Goal: Task Accomplishment & Management: Use online tool/utility

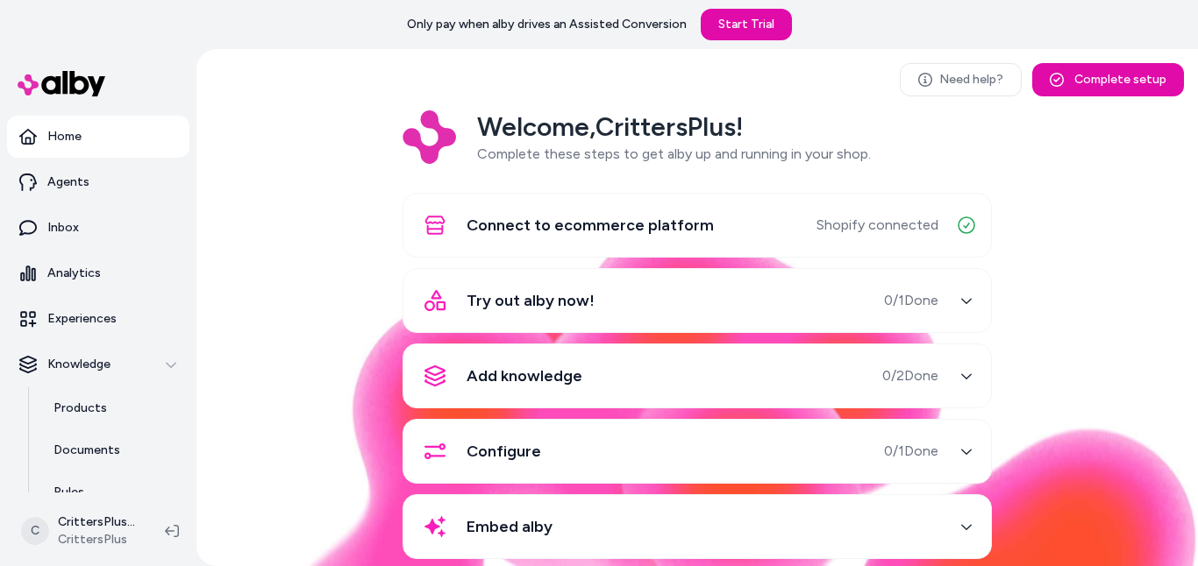
click at [960, 231] on icon "button" at bounding box center [966, 225] width 21 height 21
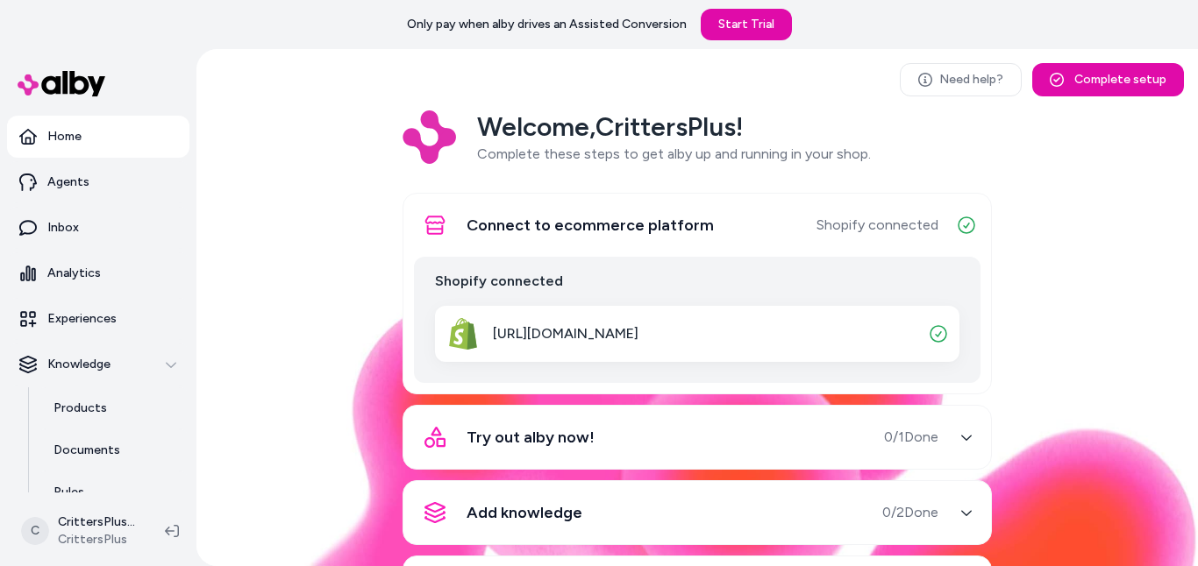
click at [995, 303] on div "Welcome, CrittersPlus ! Complete these steps to get alby up and running in your…" at bounding box center [696, 415] width 973 height 610
click at [962, 231] on icon "button" at bounding box center [966, 225] width 21 height 21
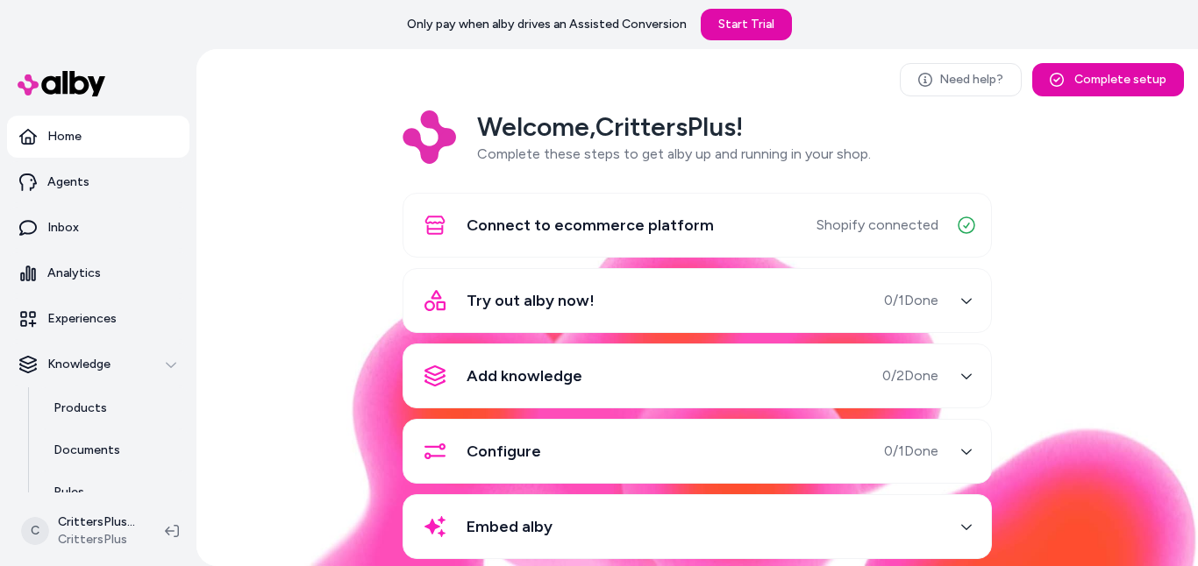
click at [965, 303] on icon "button" at bounding box center [966, 301] width 12 height 12
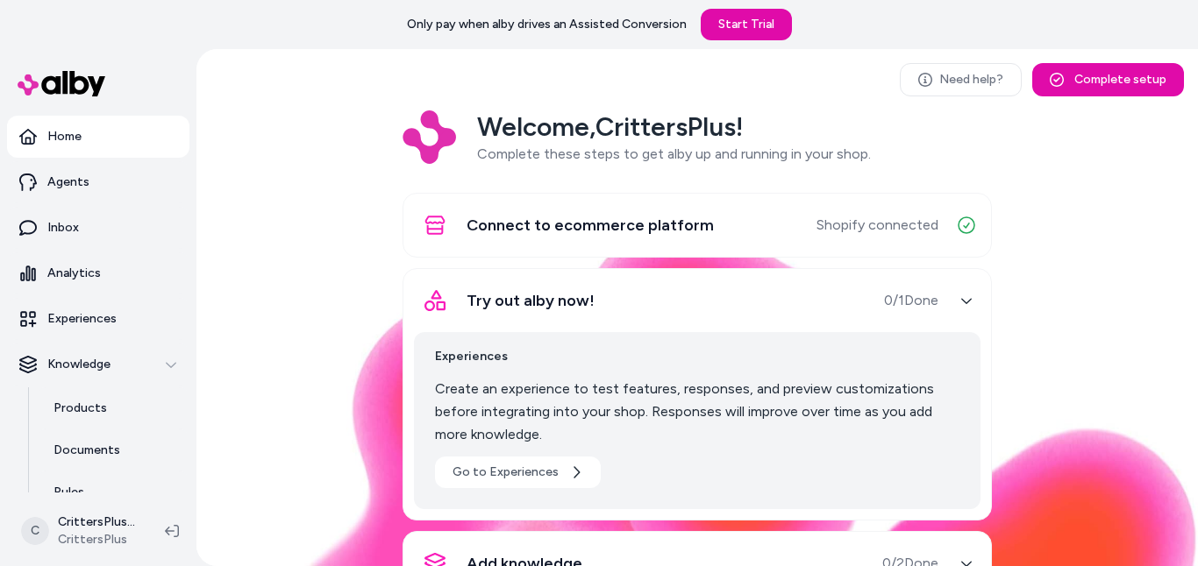
click at [954, 307] on div "button" at bounding box center [966, 301] width 28 height 28
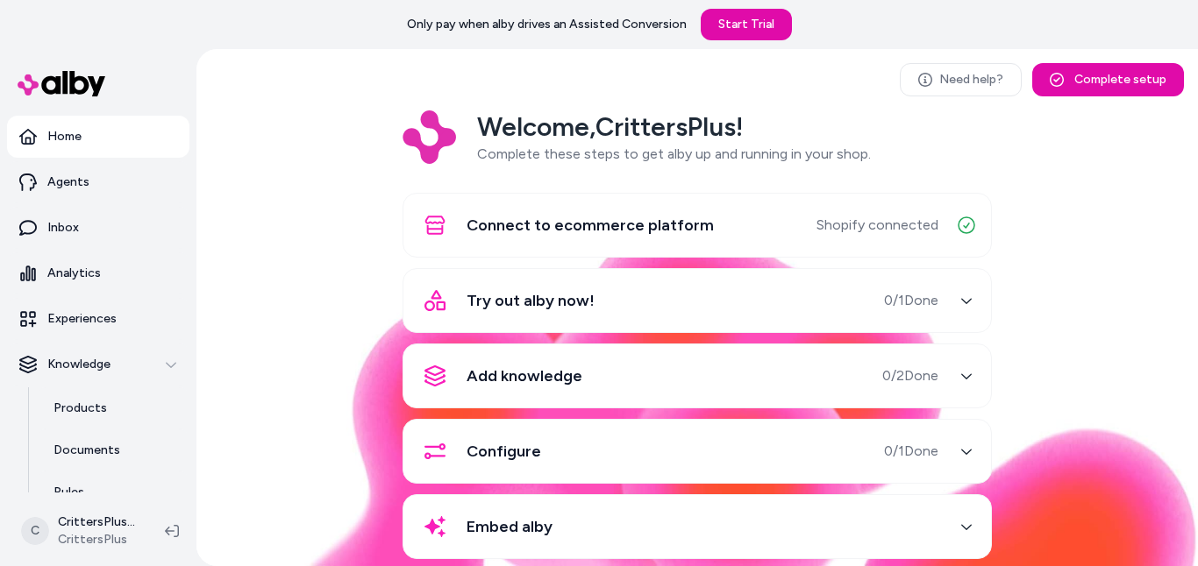
click at [961, 376] on icon "button" at bounding box center [966, 376] width 12 height 12
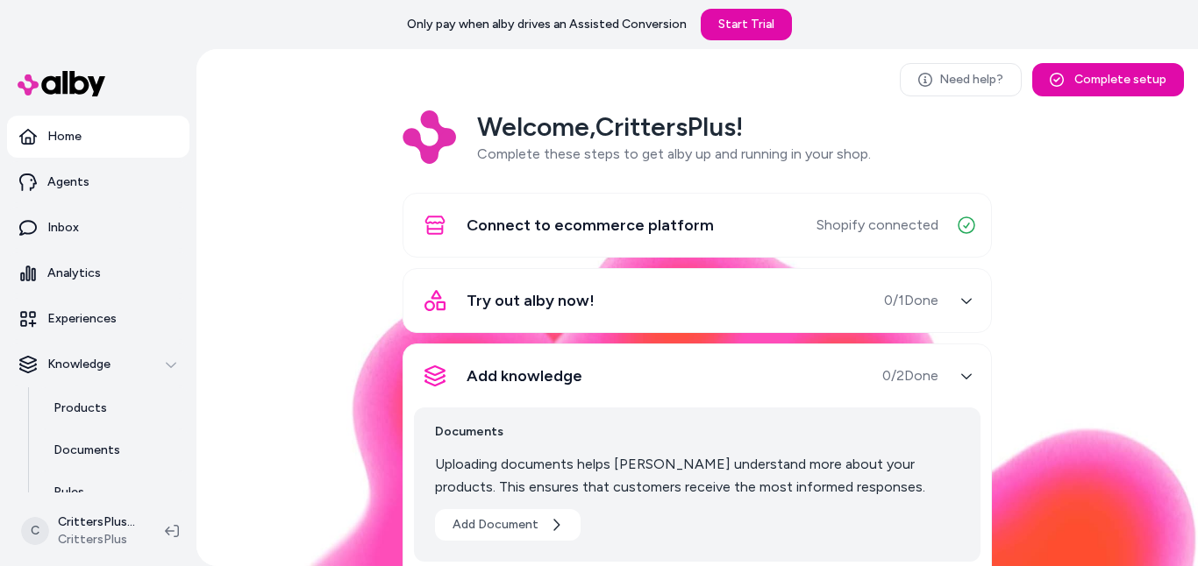
click at [1190, 338] on img at bounding box center [696, 392] width 1001 height 347
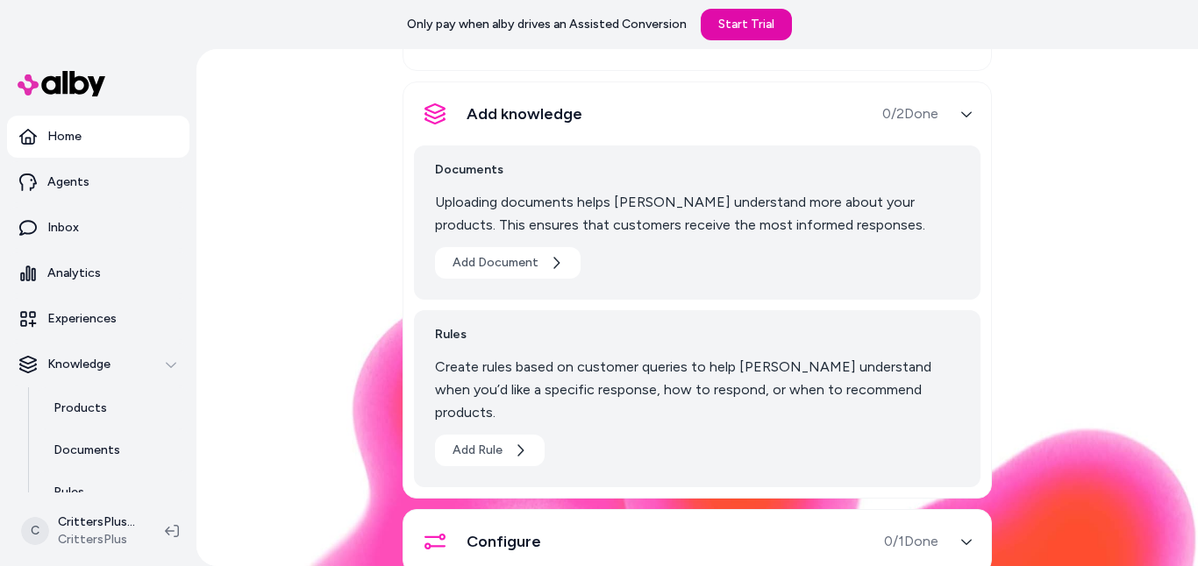
scroll to position [265, 0]
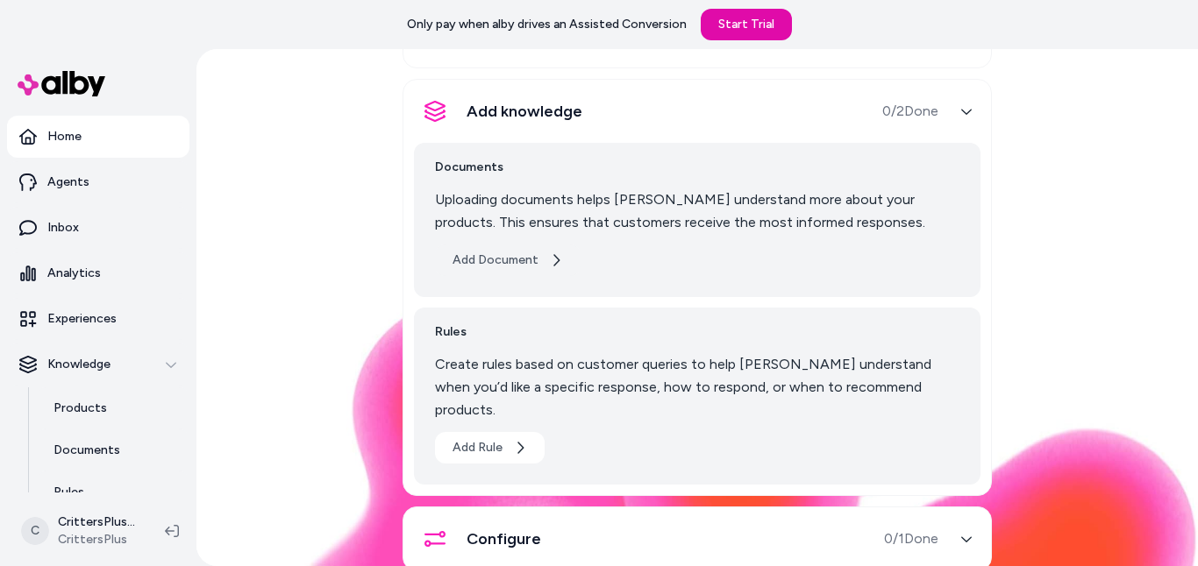
click at [530, 264] on button "Add Document" at bounding box center [508, 261] width 146 height 32
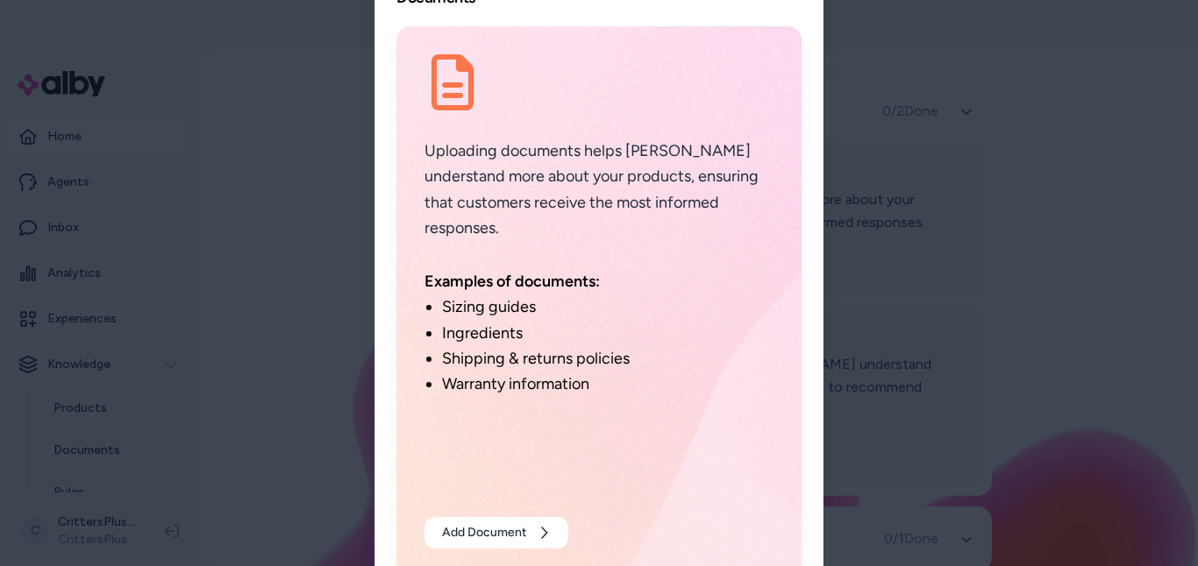
click at [300, 399] on div at bounding box center [599, 283] width 1198 height 566
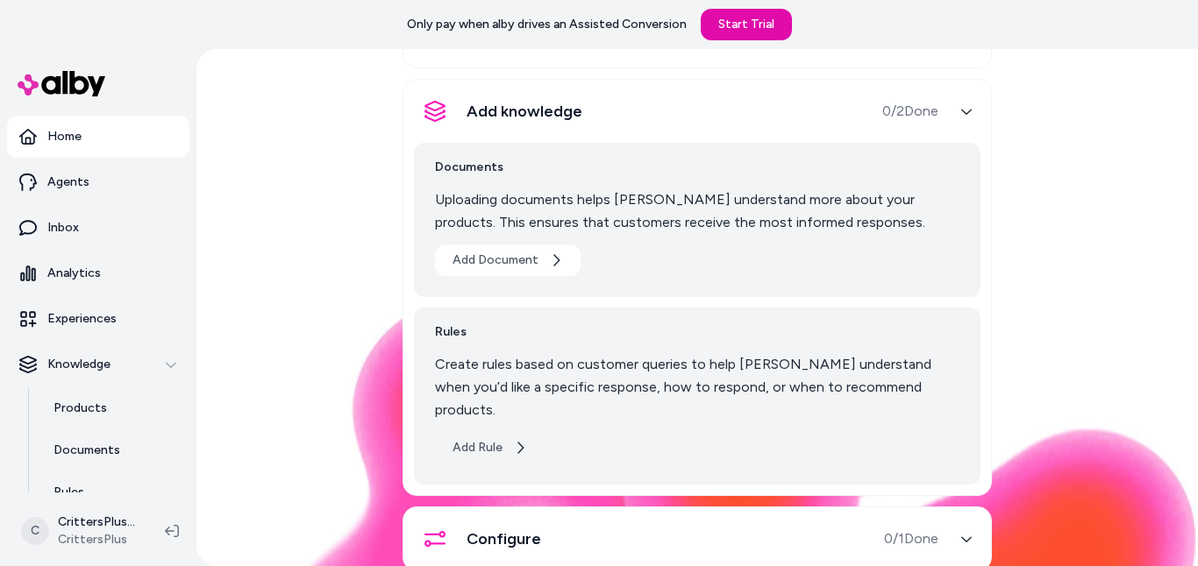
click at [516, 441] on icon "button" at bounding box center [520, 448] width 14 height 14
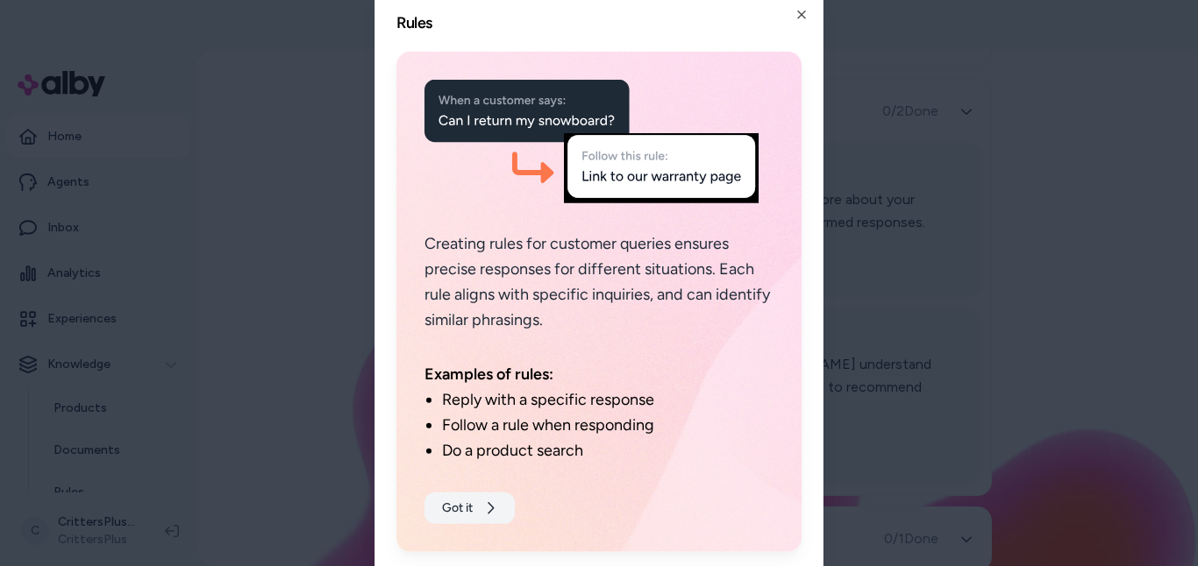
click at [457, 509] on button "Got it" at bounding box center [469, 508] width 90 height 32
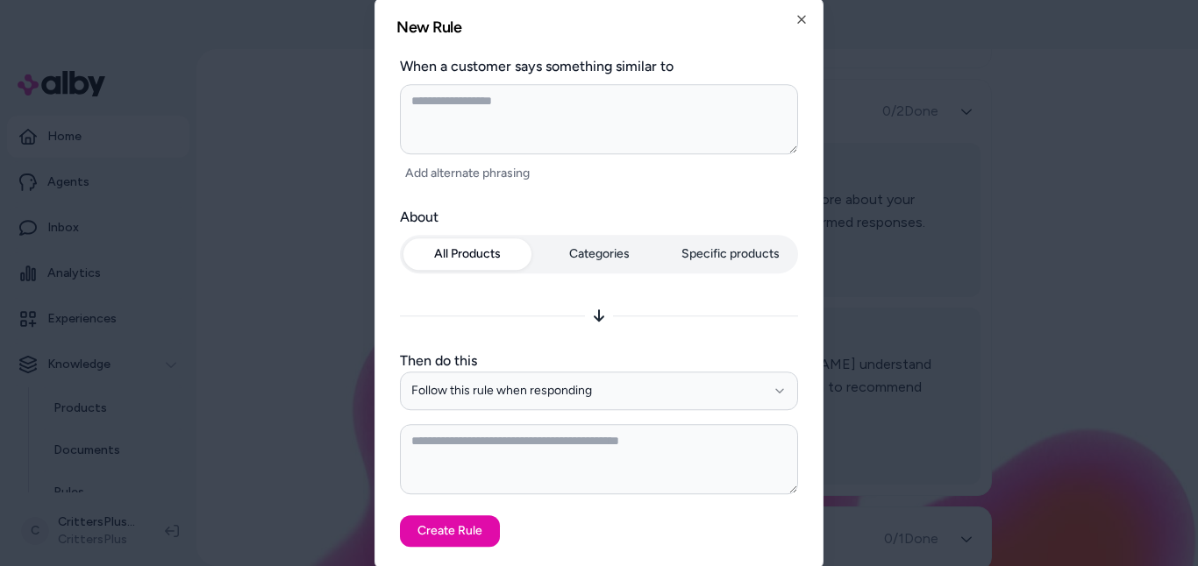
type textarea "*"
click at [329, 319] on div at bounding box center [599, 283] width 1198 height 566
